Goal: Information Seeking & Learning: Learn about a topic

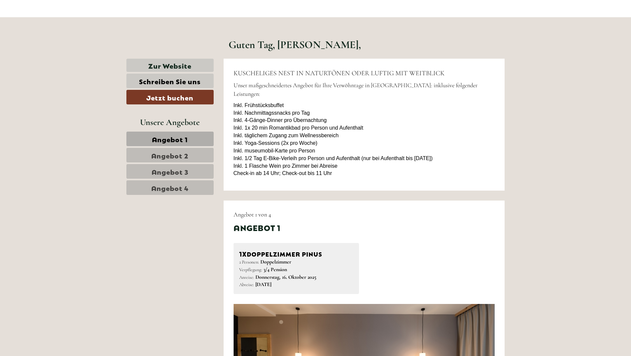
scroll to position [299, 0]
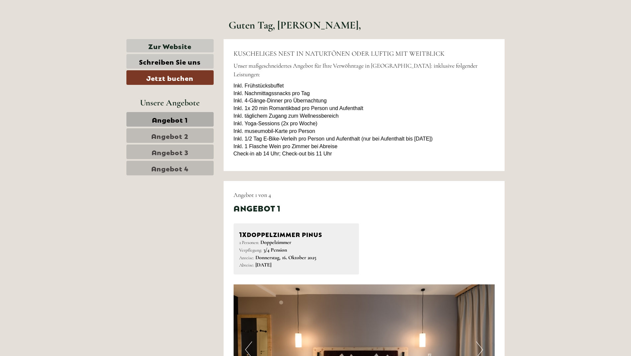
click at [293, 99] on span "Inkl. Frühstücksbuffet Inkl. Nachmittagssnacks pro Tag Inkl. 4-Gänge-Dinner pro…" at bounding box center [333, 120] width 199 height 74
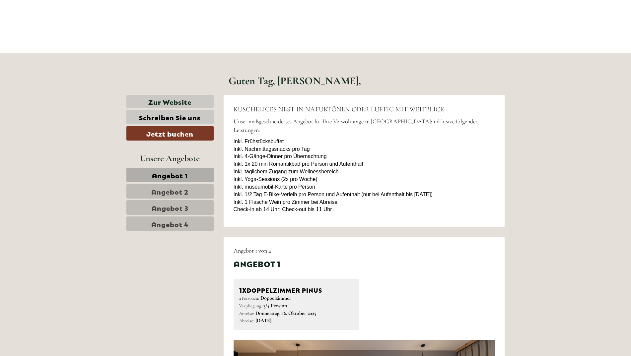
scroll to position [232, 0]
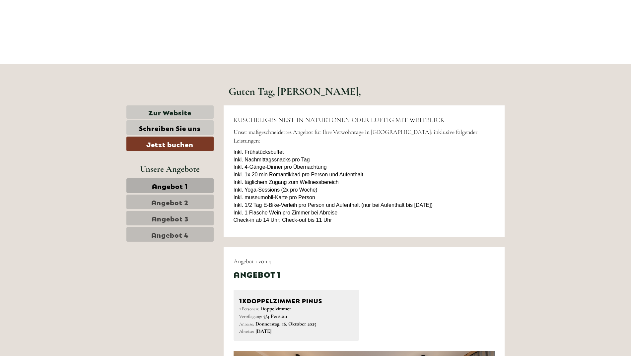
click at [355, 206] on p "Inkl. Frühstücksbuffet Inkl. Nachmittagssnacks pro Tag Inkl. 4-Gänge-Dinner pro…" at bounding box center [364, 187] width 261 height 76
drag, startPoint x: 263, startPoint y: 168, endPoint x: 259, endPoint y: 176, distance: 9.4
click at [259, 176] on span "Inkl. Frühstücksbuffet Inkl. Nachmittagssnacks pro Tag Inkl. 4-Gänge-Dinner pro…" at bounding box center [333, 186] width 199 height 74
drag, startPoint x: 259, startPoint y: 176, endPoint x: 391, endPoint y: 184, distance: 132.0
click at [390, 184] on p "Inkl. Frühstücksbuffet Inkl. Nachmittagssnacks pro Tag Inkl. 4-Gänge-Dinner pro…" at bounding box center [364, 187] width 261 height 76
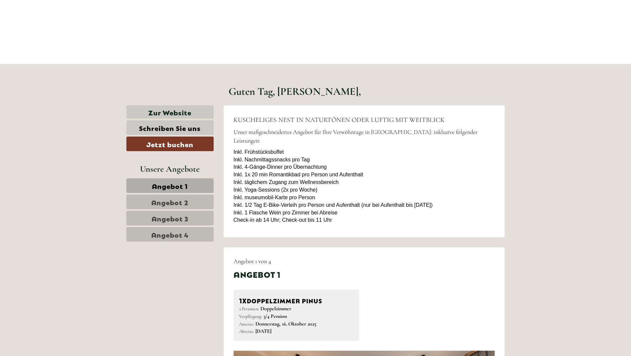
drag, startPoint x: 270, startPoint y: 165, endPoint x: 462, endPoint y: 172, distance: 191.6
click at [462, 172] on p "Inkl. Frühstücksbuffet Inkl. Nachmittagssnacks pro Tag Inkl. 4-Gänge-Dinner pro…" at bounding box center [364, 187] width 261 height 76
click at [306, 191] on span "Inkl. Frühstücksbuffet Inkl. Nachmittagssnacks pro Tag Inkl. 4-Gänge-Dinner pro…" at bounding box center [333, 186] width 199 height 74
click at [350, 196] on span "Inkl. Frühstücksbuffet Inkl. Nachmittagssnacks pro Tag Inkl. 4-Gänge-Dinner pro…" at bounding box center [333, 186] width 199 height 74
drag, startPoint x: 237, startPoint y: 187, endPoint x: 465, endPoint y: 195, distance: 228.4
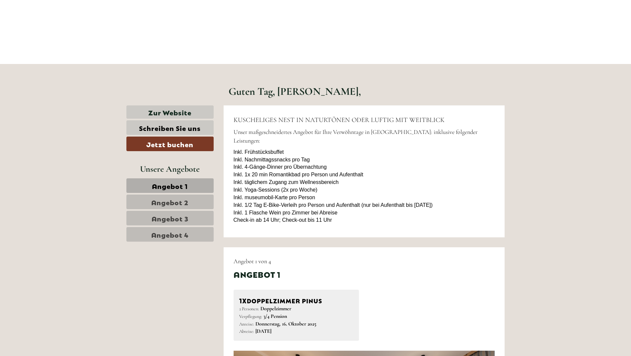
click at [465, 195] on p "Inkl. Frühstücksbuffet Inkl. Nachmittagssnacks pro Tag Inkl. 4-Gänge-Dinner pro…" at bounding box center [364, 187] width 261 height 76
click at [304, 216] on div "KUSCHELIGES NEST IN NATURTÖNEN ODER LUFTIG MIT WEITBLICK Unser maßgeschneiderte…" at bounding box center [364, 172] width 281 height 132
drag, startPoint x: 317, startPoint y: 167, endPoint x: 488, endPoint y: 169, distance: 170.6
click at [488, 169] on p "Inkl. Frühstücksbuffet Inkl. Nachmittagssnacks pro Tag Inkl. 4-Gänge-Dinner pro…" at bounding box center [364, 187] width 261 height 76
click at [379, 172] on p "Inkl. Frühstücksbuffet Inkl. Nachmittagssnacks pro Tag Inkl. 4-Gänge-Dinner pro…" at bounding box center [364, 187] width 261 height 76
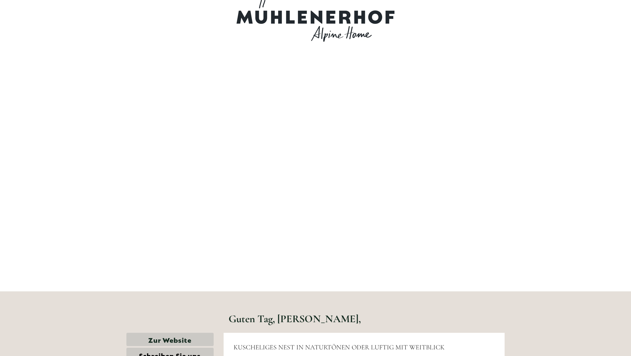
scroll to position [0, 0]
